Goal: Check status: Check status

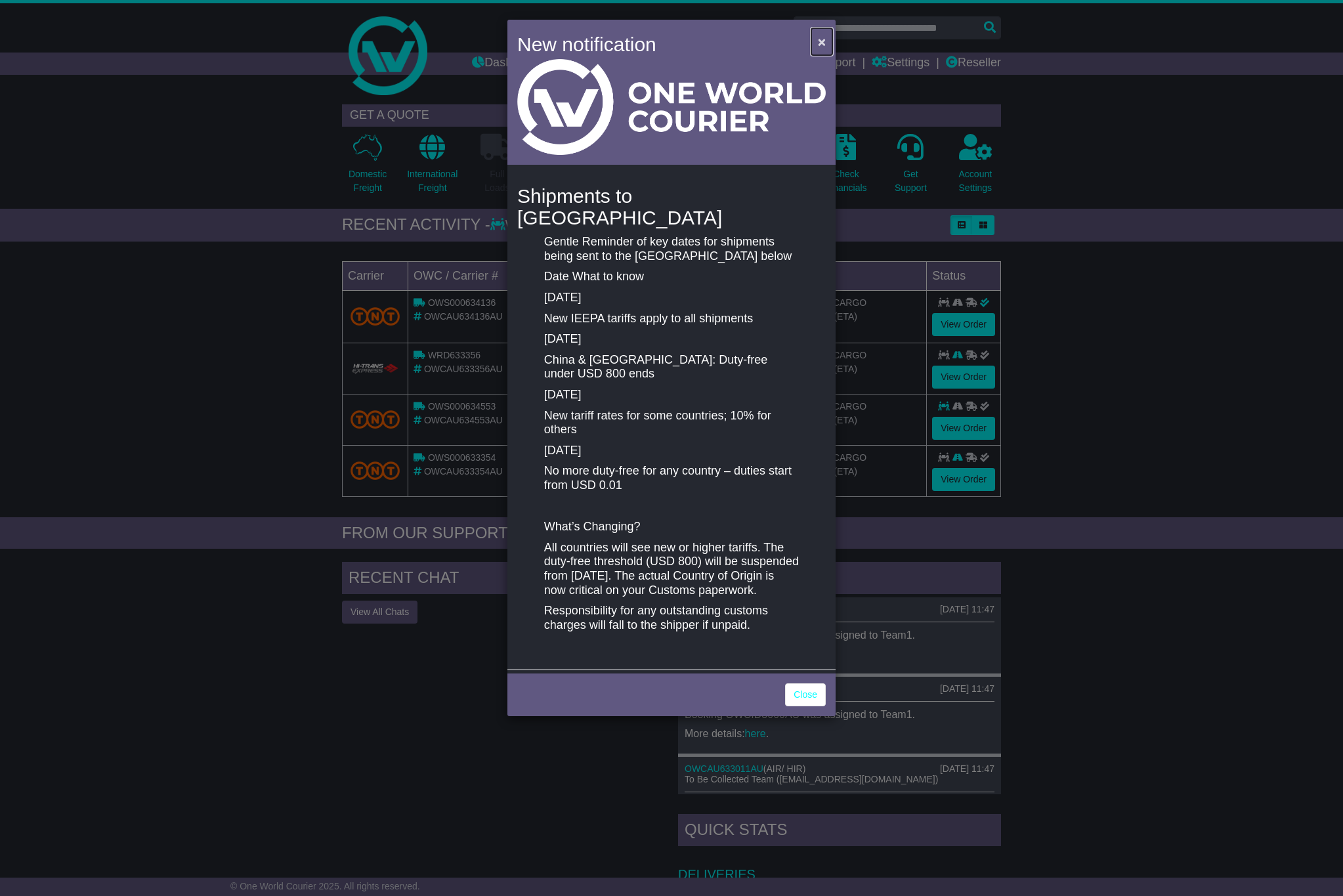
click at [827, 34] on button "×" at bounding box center [822, 41] width 21 height 27
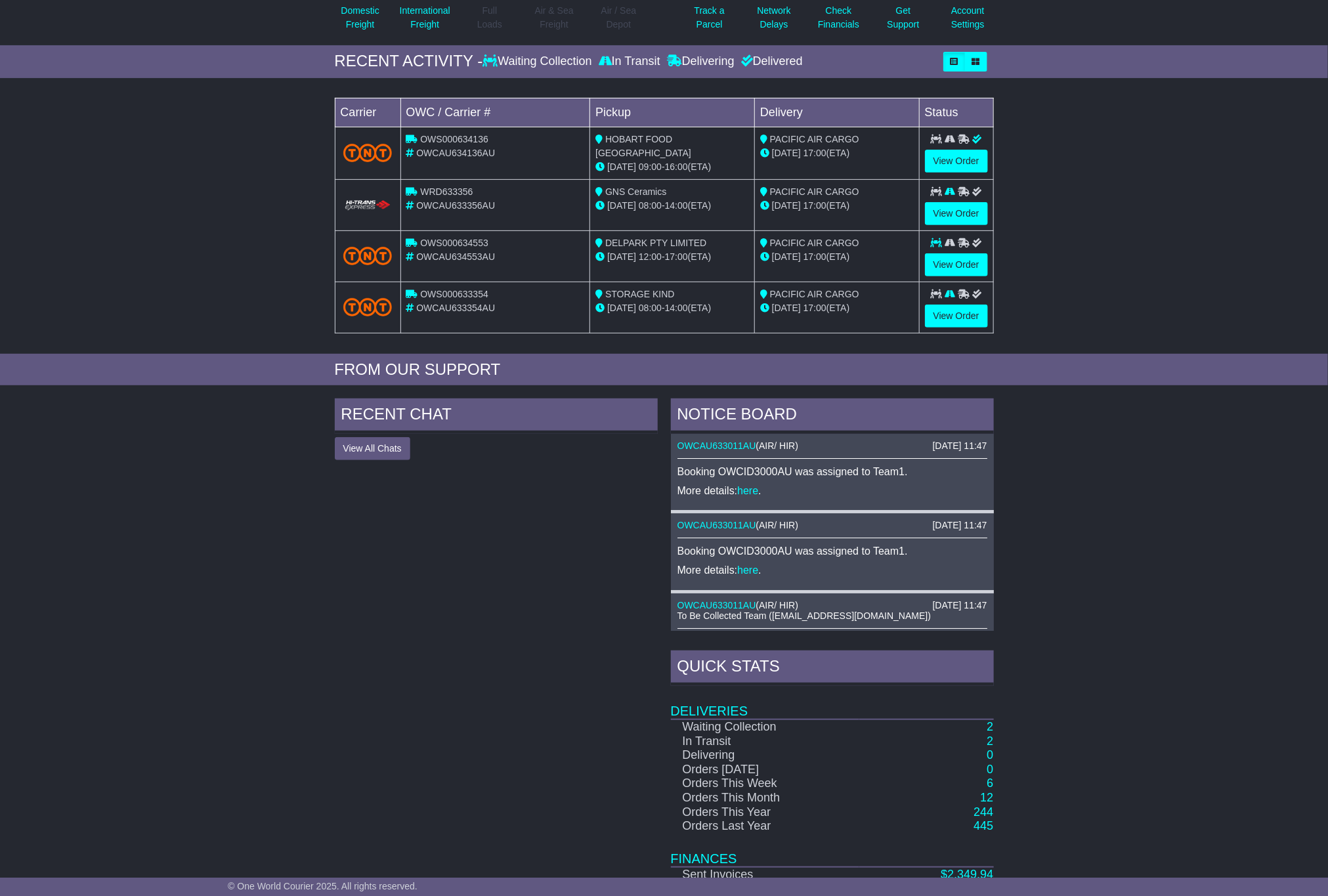
scroll to position [254, 0]
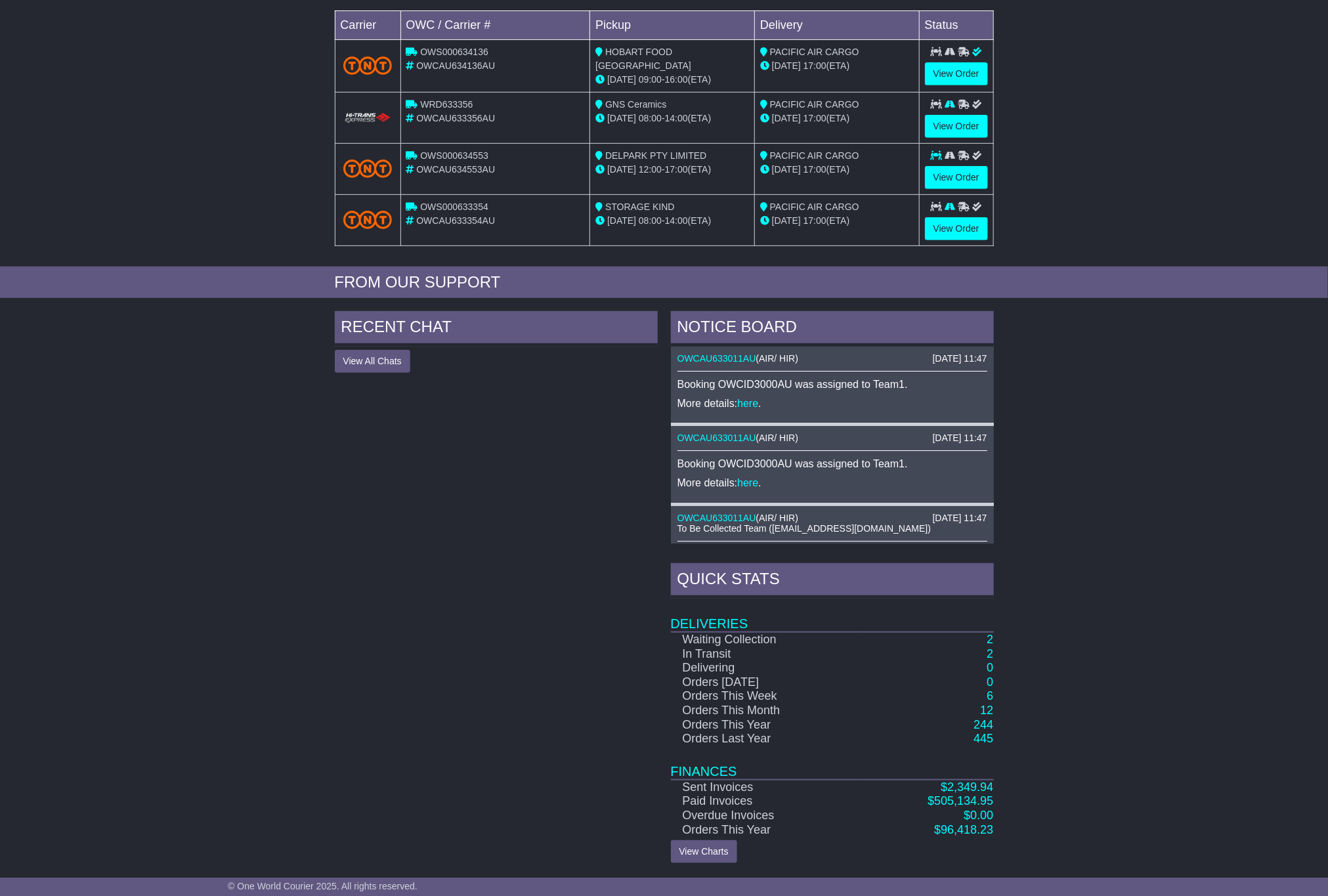
click at [991, 628] on td "Deliveries" at bounding box center [832, 615] width 323 height 34
click at [991, 636] on link "2" at bounding box center [990, 639] width 7 height 13
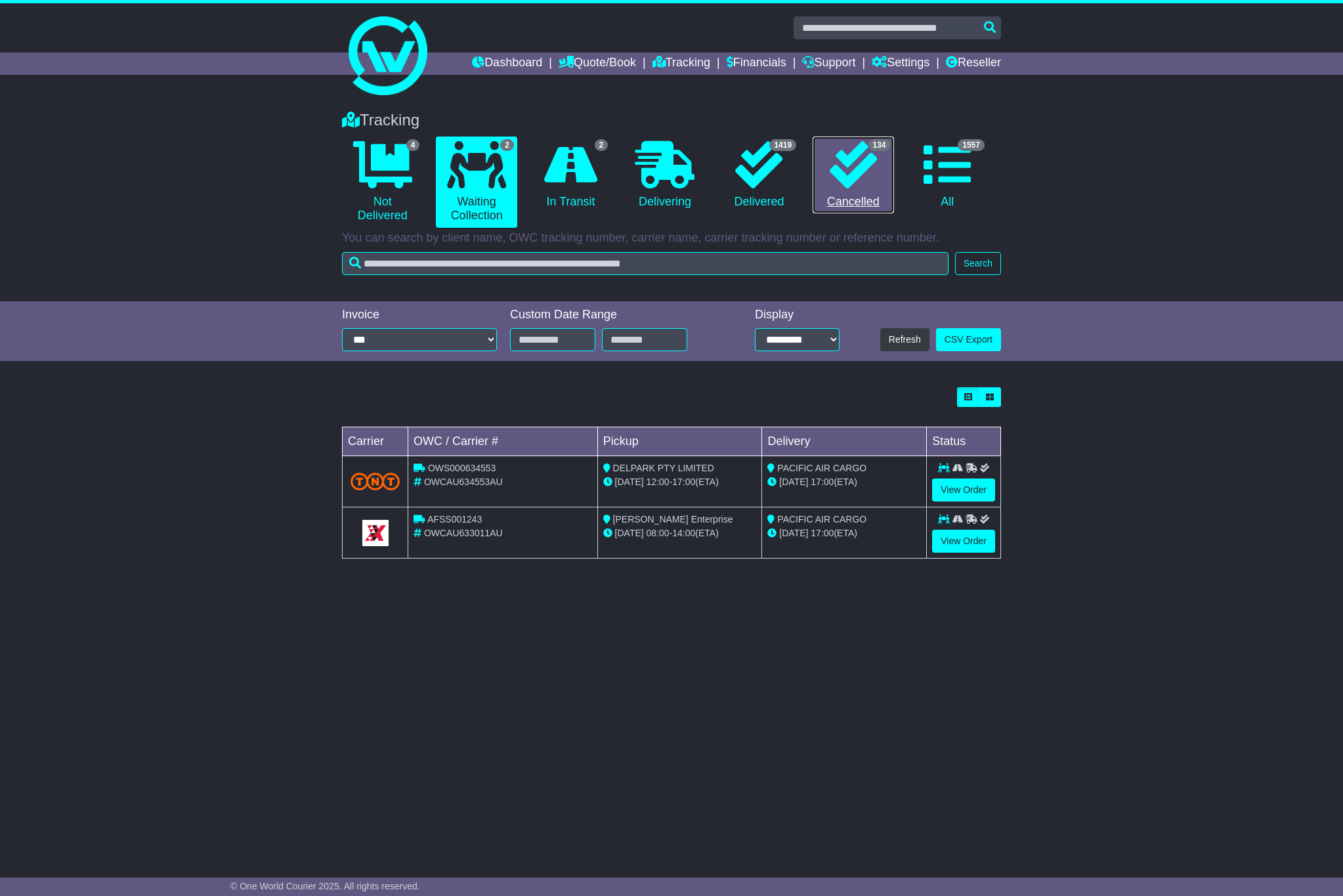
click at [853, 191] on link "134 Cancelled" at bounding box center [853, 175] width 80 height 77
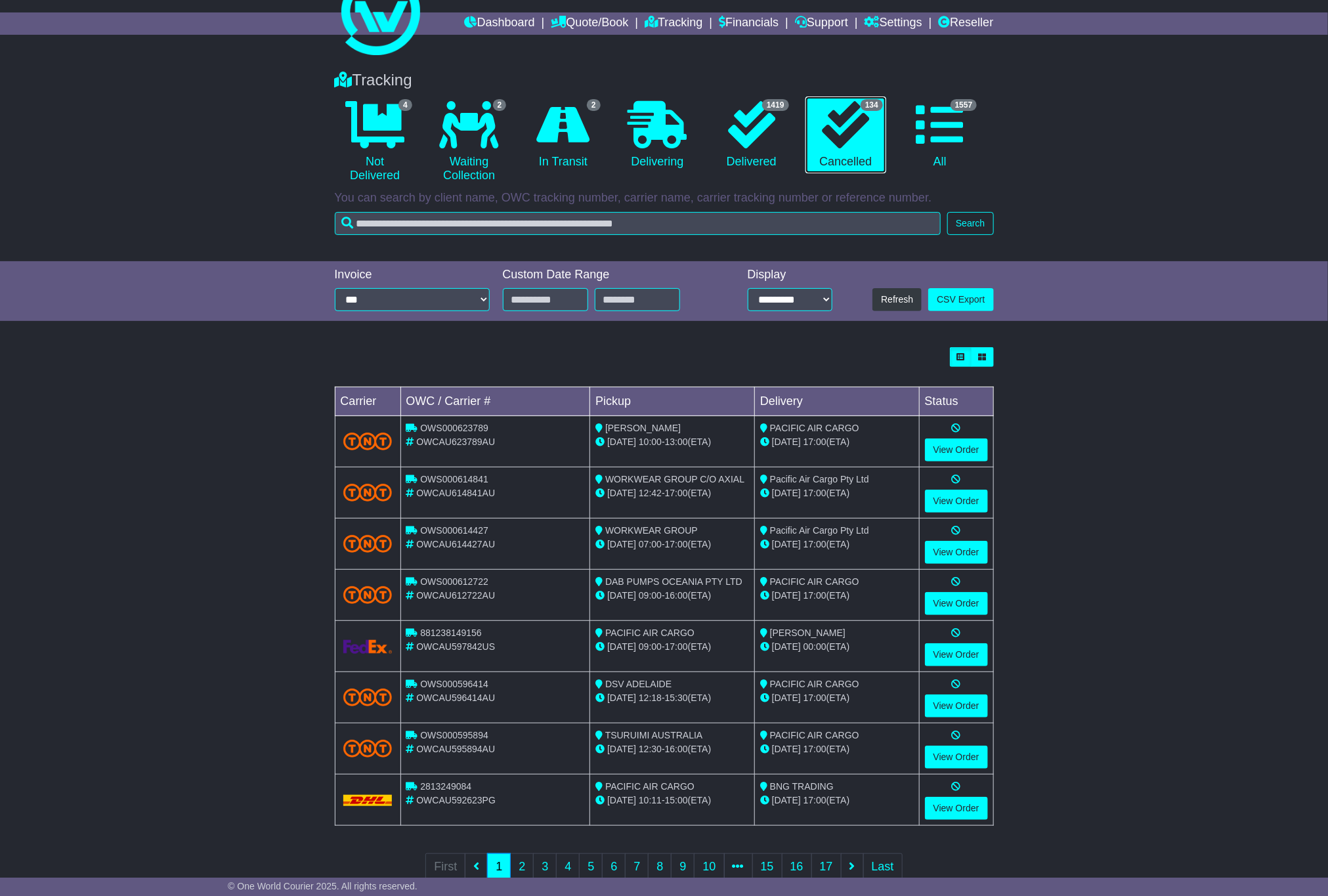
scroll to position [83, 0]
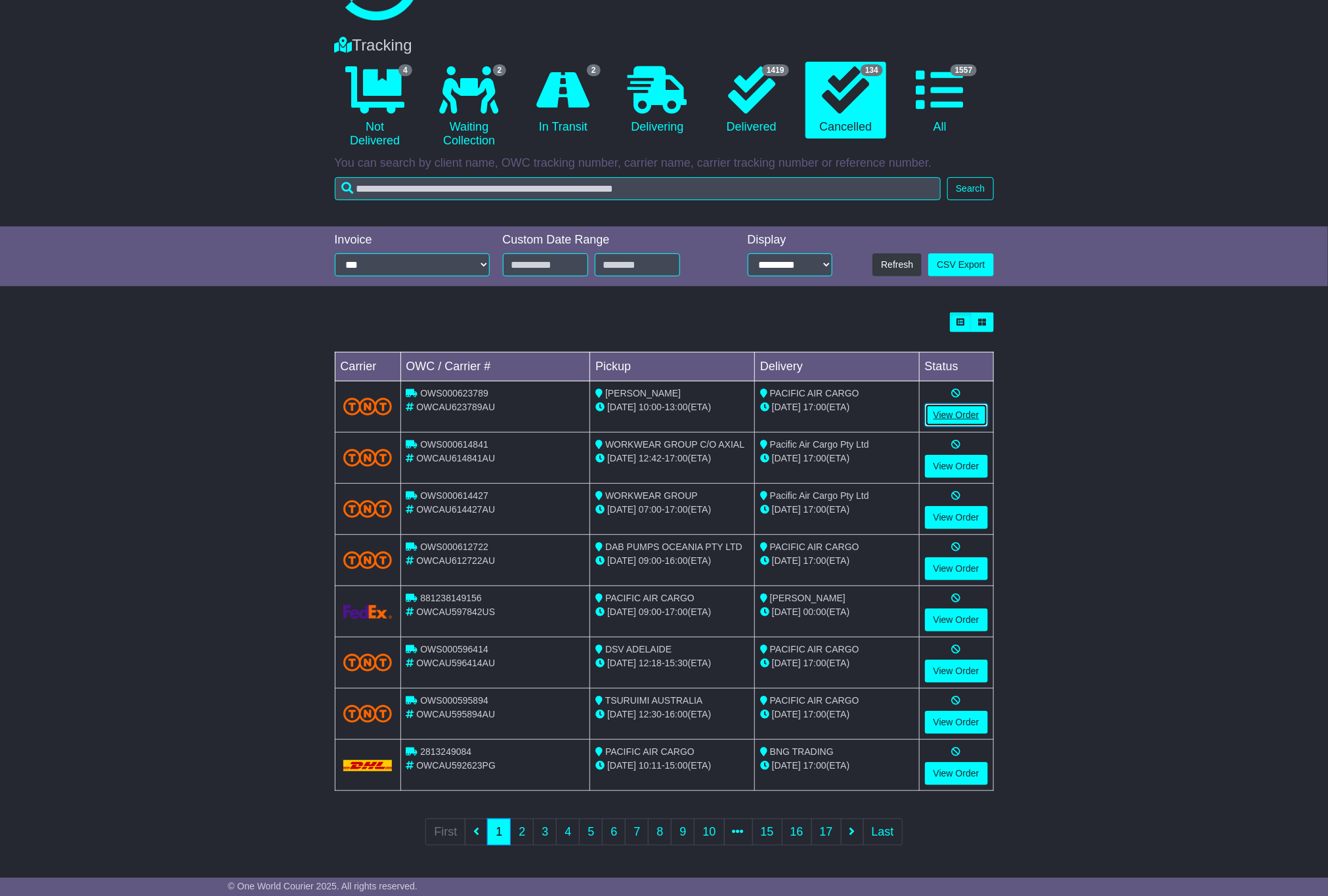
click at [953, 407] on link "View Order" at bounding box center [956, 415] width 63 height 23
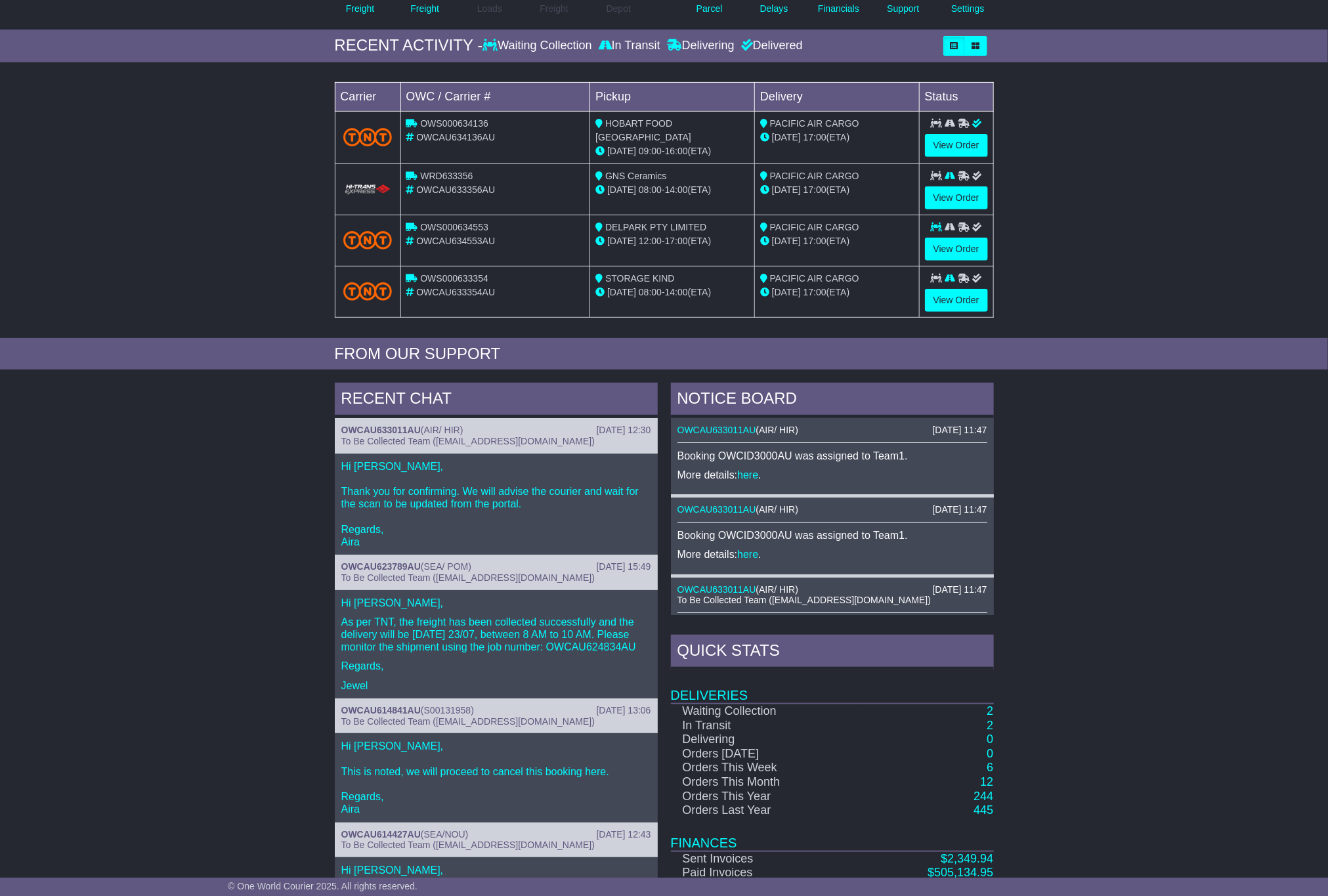
scroll to position [258, 0]
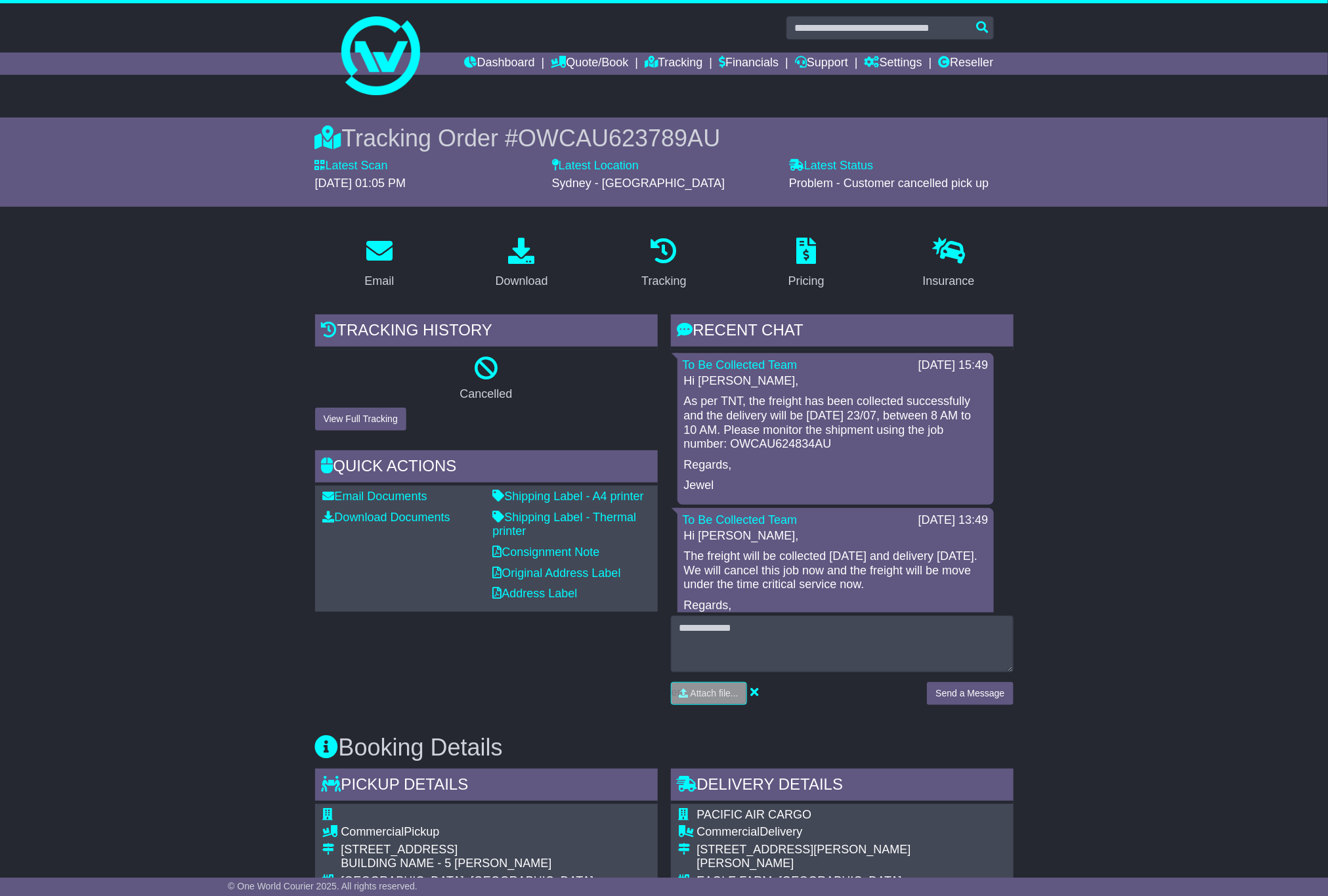
click at [668, 139] on span "OWCAU623789AU" at bounding box center [619, 138] width 202 height 27
copy span "OWCAU623789AU"
